Goal: Task Accomplishment & Management: Use online tool/utility

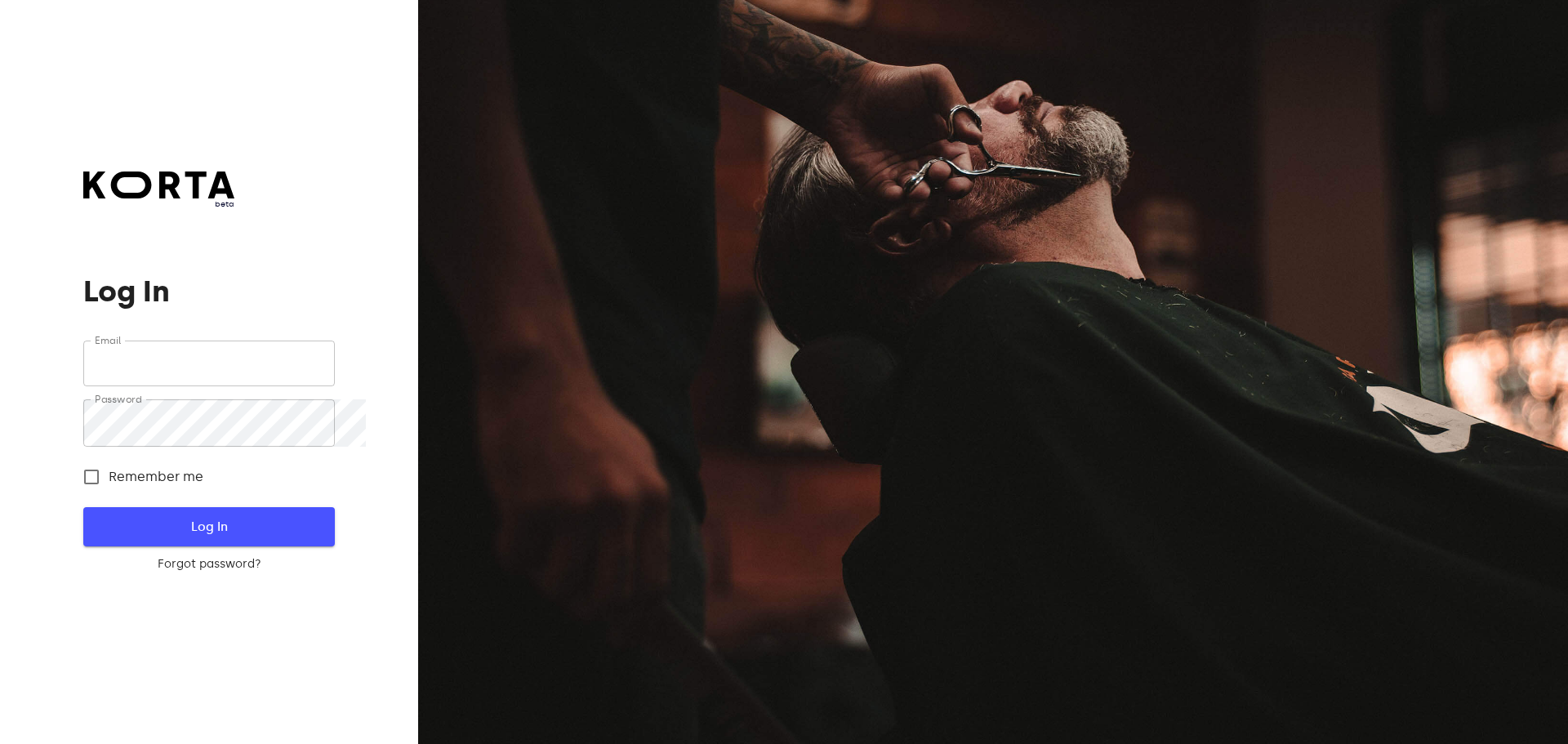
type input "[EMAIL_ADDRESS][DOMAIN_NAME]"
click at [251, 534] on span "Log In" at bounding box center [209, 527] width 199 height 22
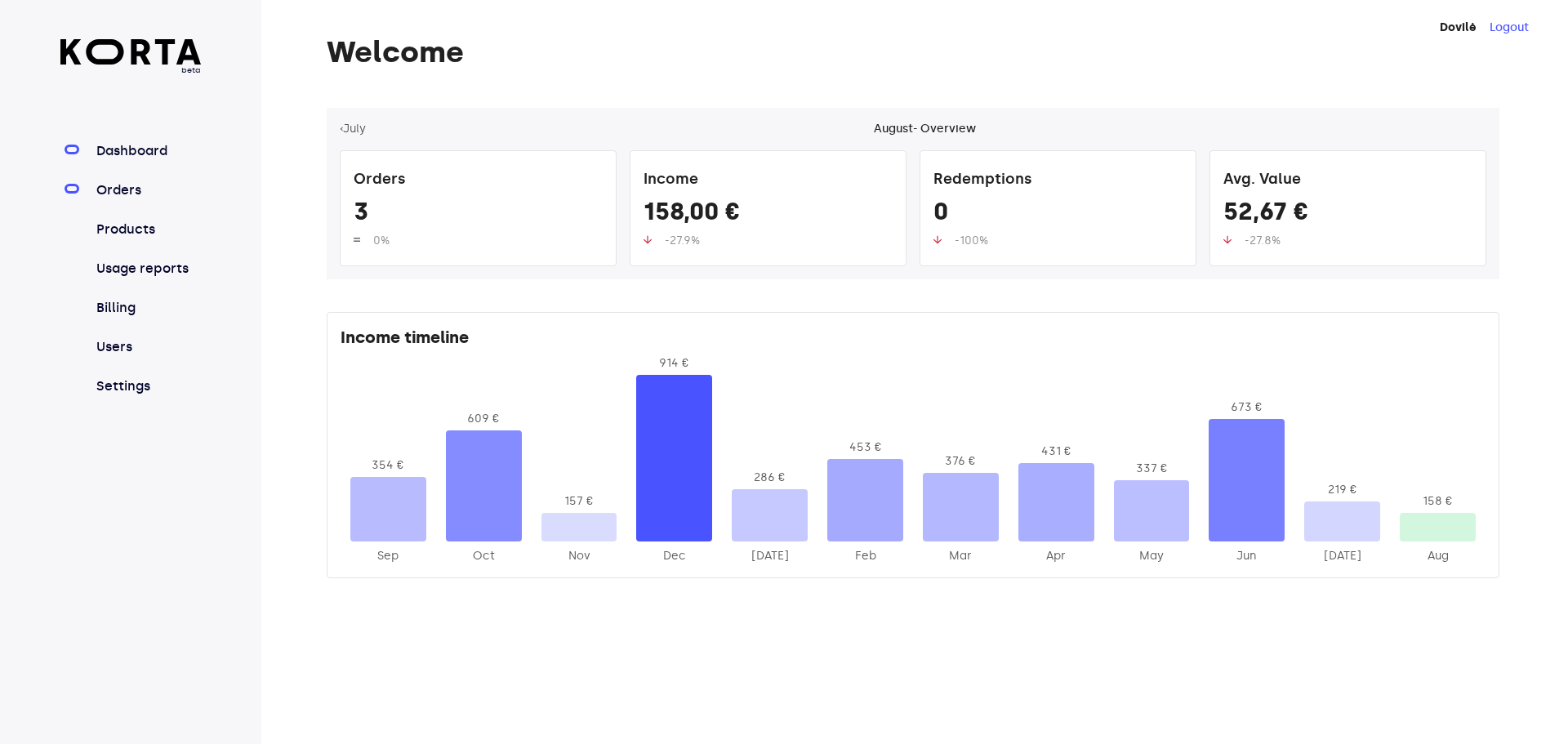
click at [128, 200] on link "Orders" at bounding box center [148, 190] width 108 height 20
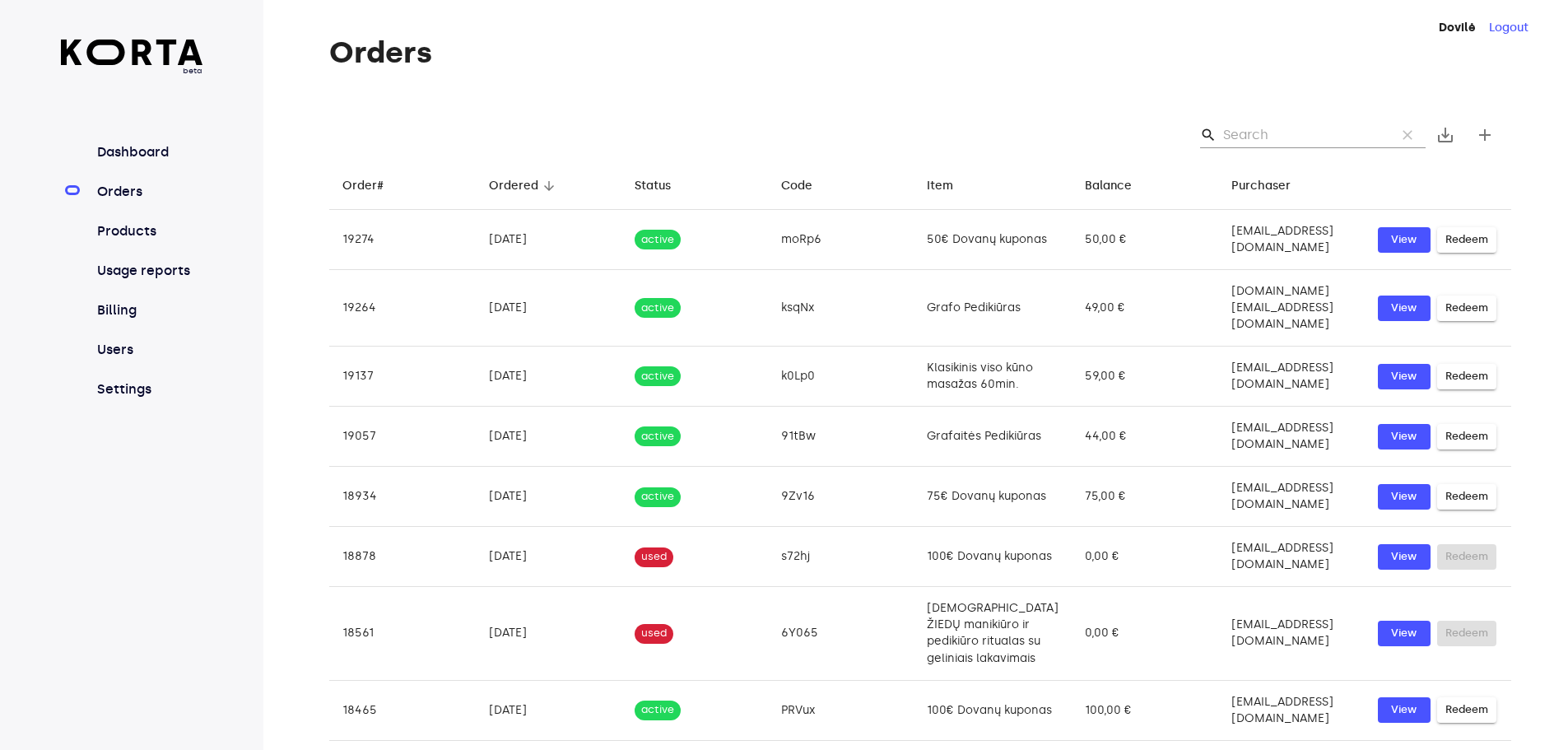
click at [1332, 148] on input "Search" at bounding box center [1302, 135] width 160 height 27
paste input "yyuHm"
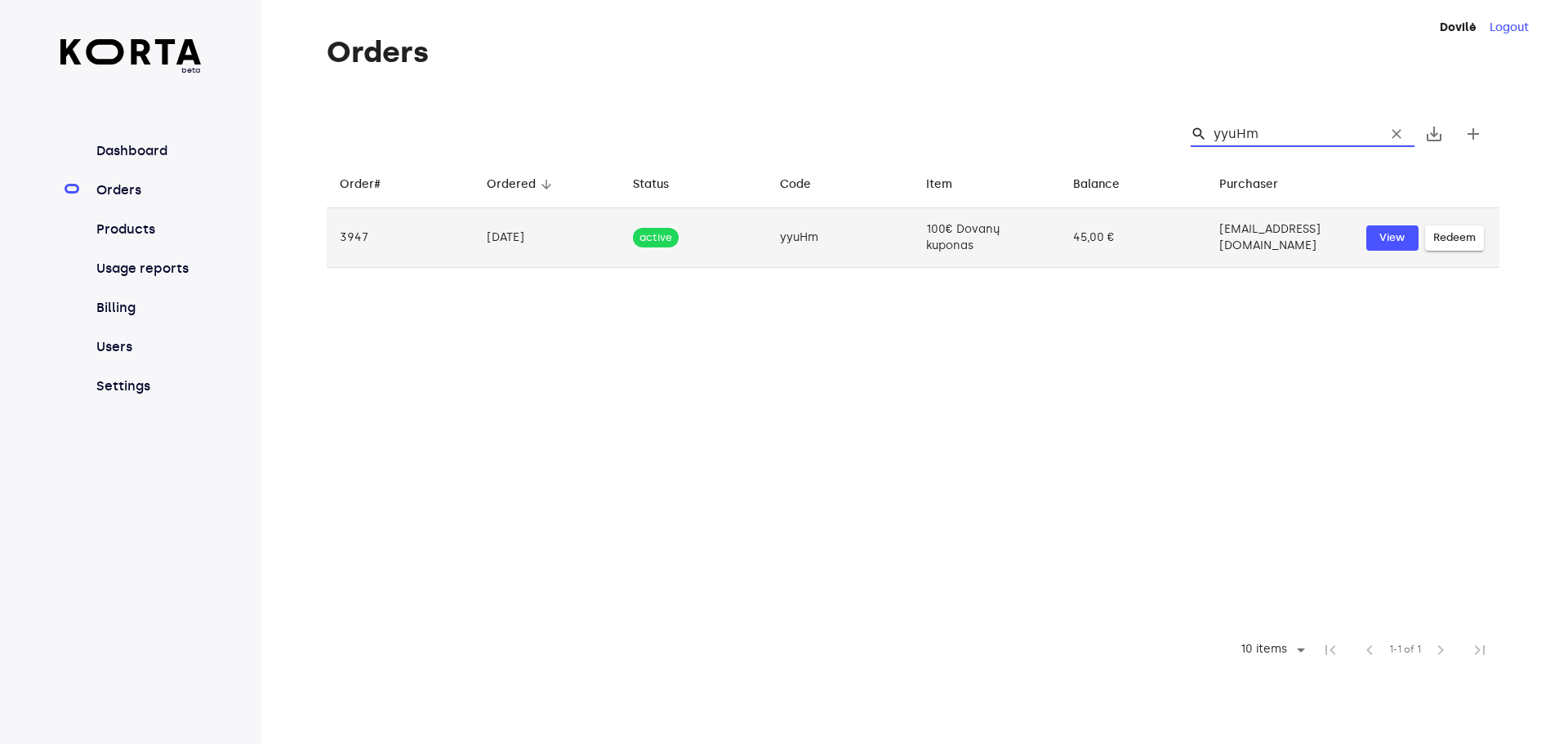
type input "yyuHm"
click at [1475, 247] on span "Redeem" at bounding box center [1454, 237] width 42 height 19
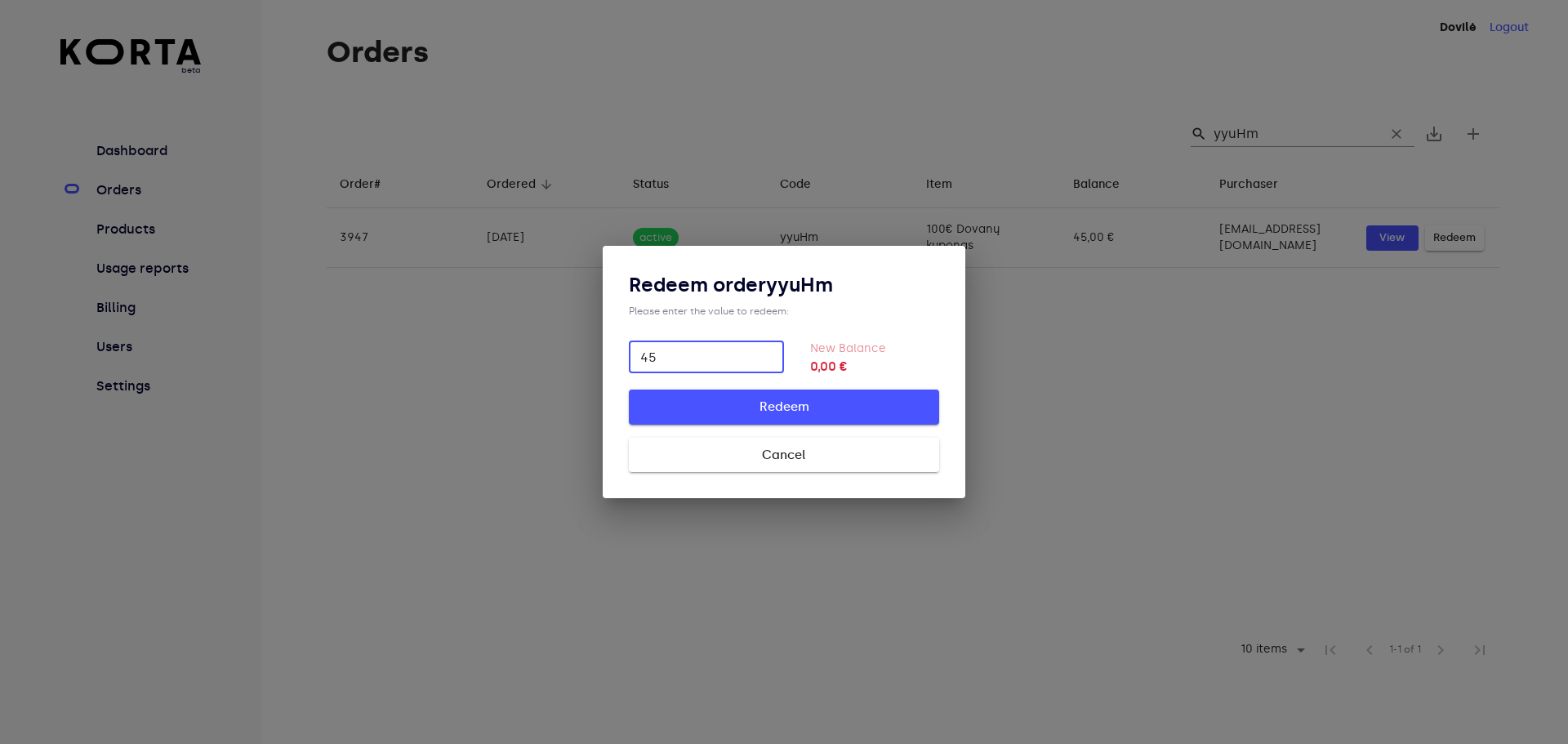
type input "45"
click at [805, 408] on span "Redeem" at bounding box center [784, 406] width 258 height 22
